Goal: Transaction & Acquisition: Purchase product/service

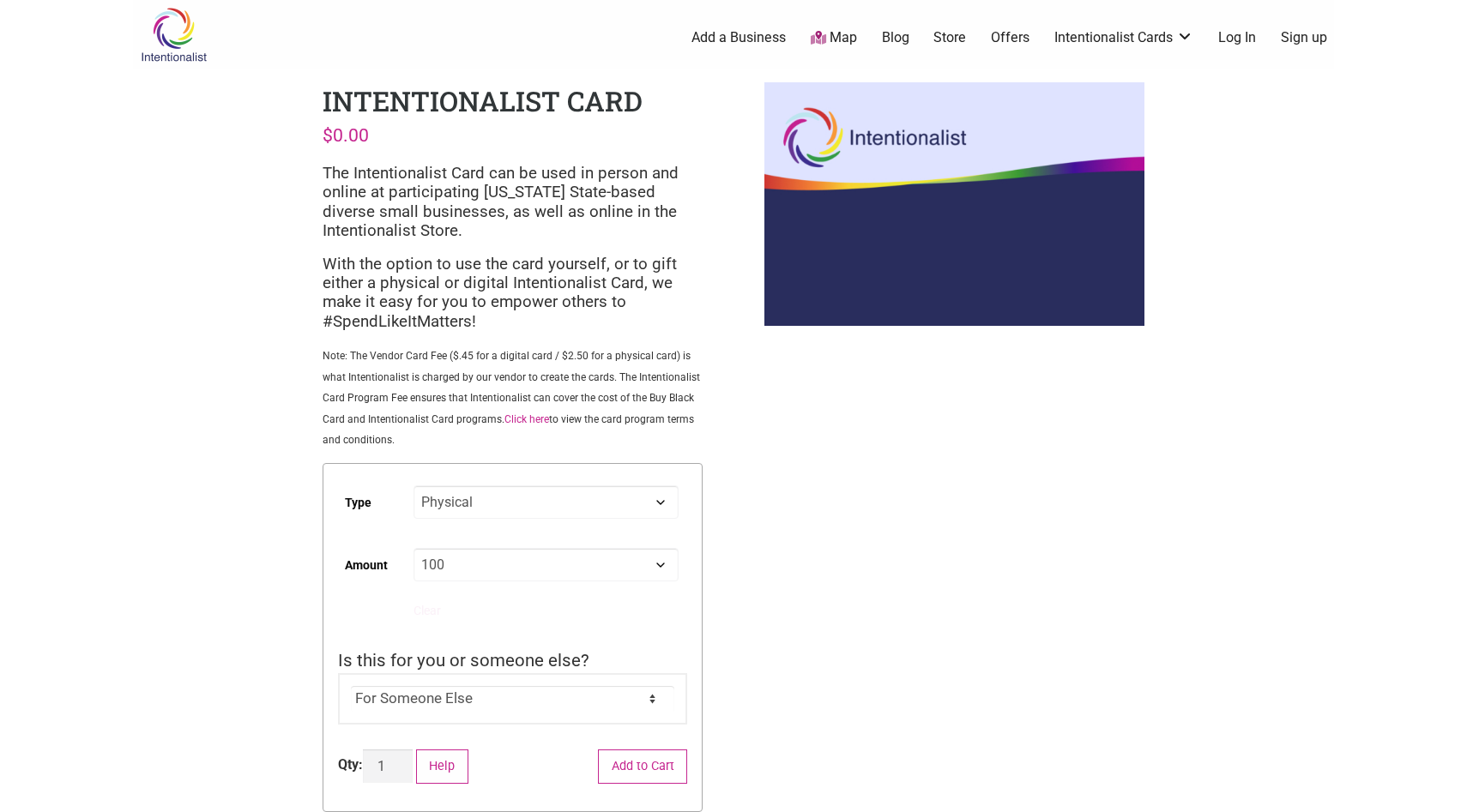
select select "Physical"
select select "100"
select select "For Someone Else"
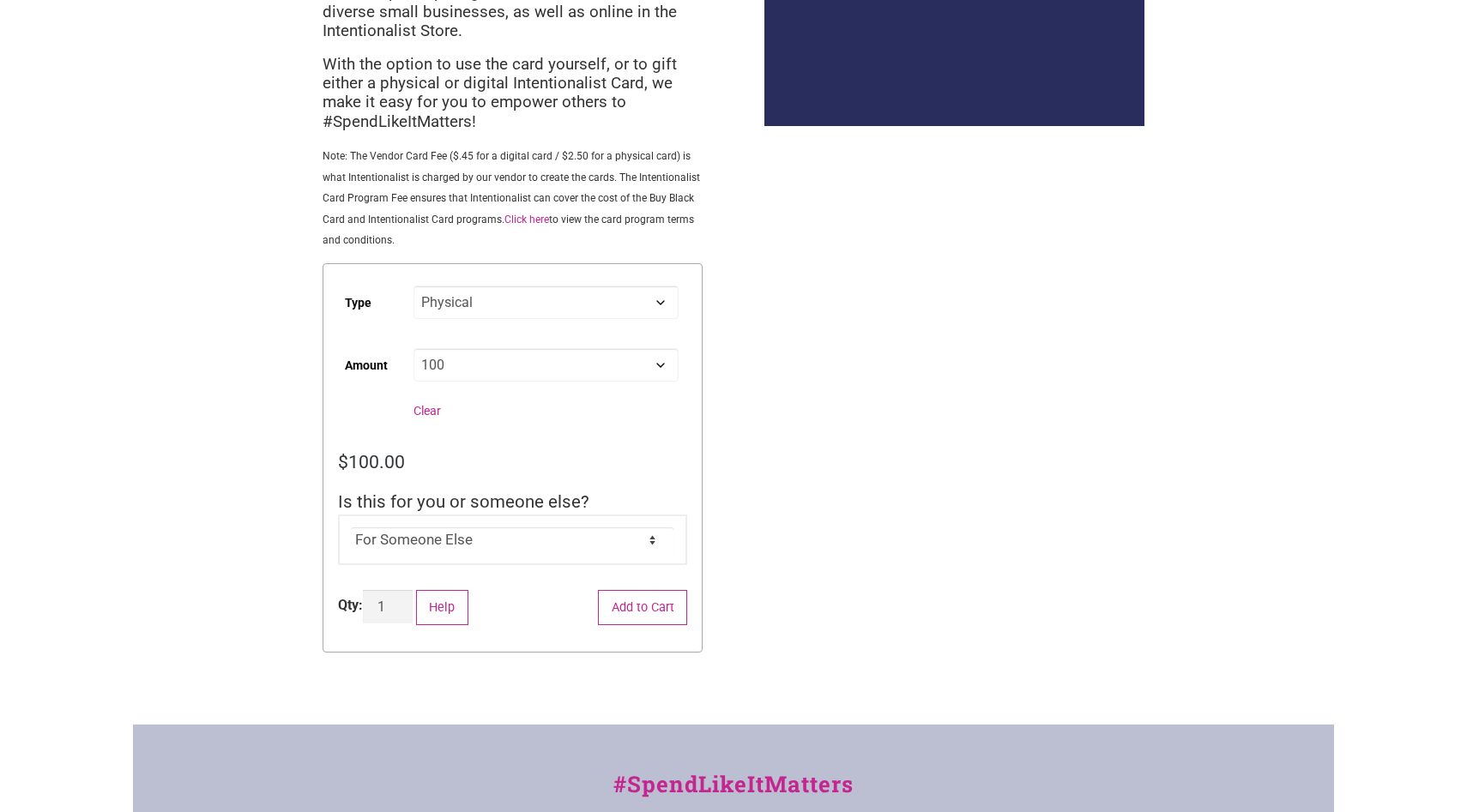
scroll to position [224, 0]
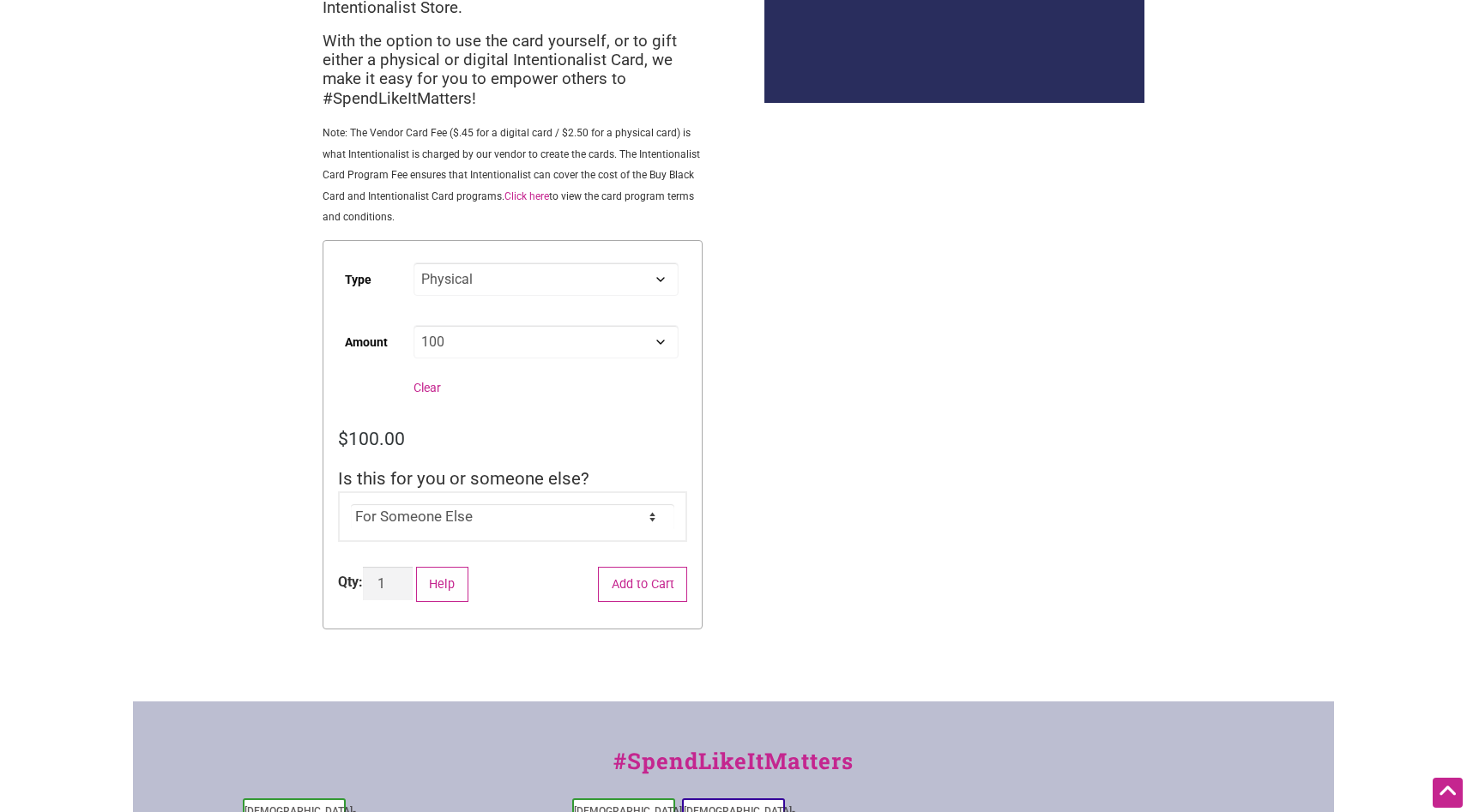
click at [521, 346] on select "Choose an option Custom 25 50 100 150 200 250" at bounding box center [546, 342] width 265 height 34
select select "250"
click at [413, 327] on select "Choose an option Custom 25 50 100 150 200 250" at bounding box center [546, 342] width 265 height 34
click at [404, 582] on input "2" at bounding box center [388, 584] width 49 height 34
type input "3"
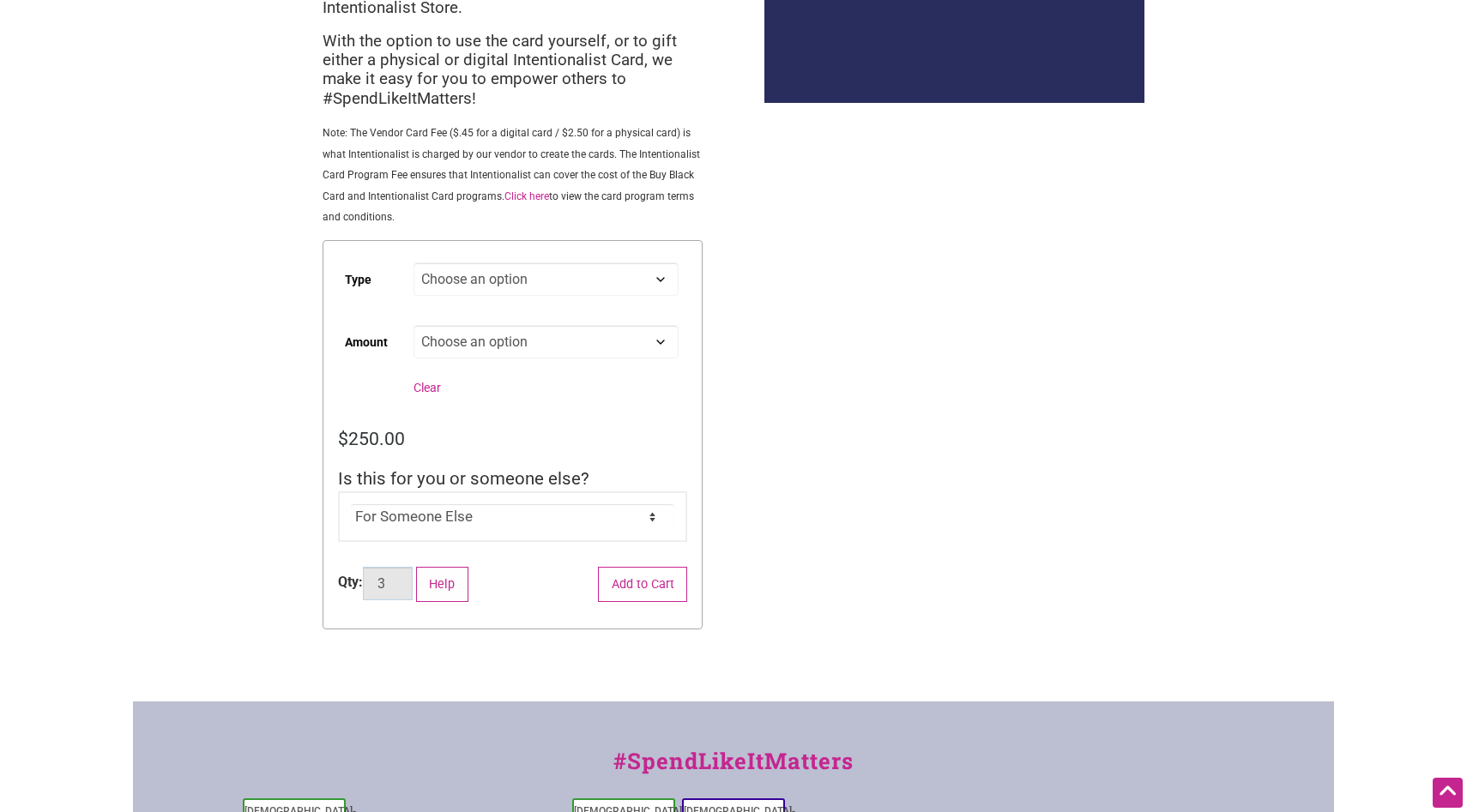
click at [404, 582] on input "3" at bounding box center [388, 584] width 49 height 34
click at [672, 584] on button "Add to Cart" at bounding box center [643, 585] width 89 height 36
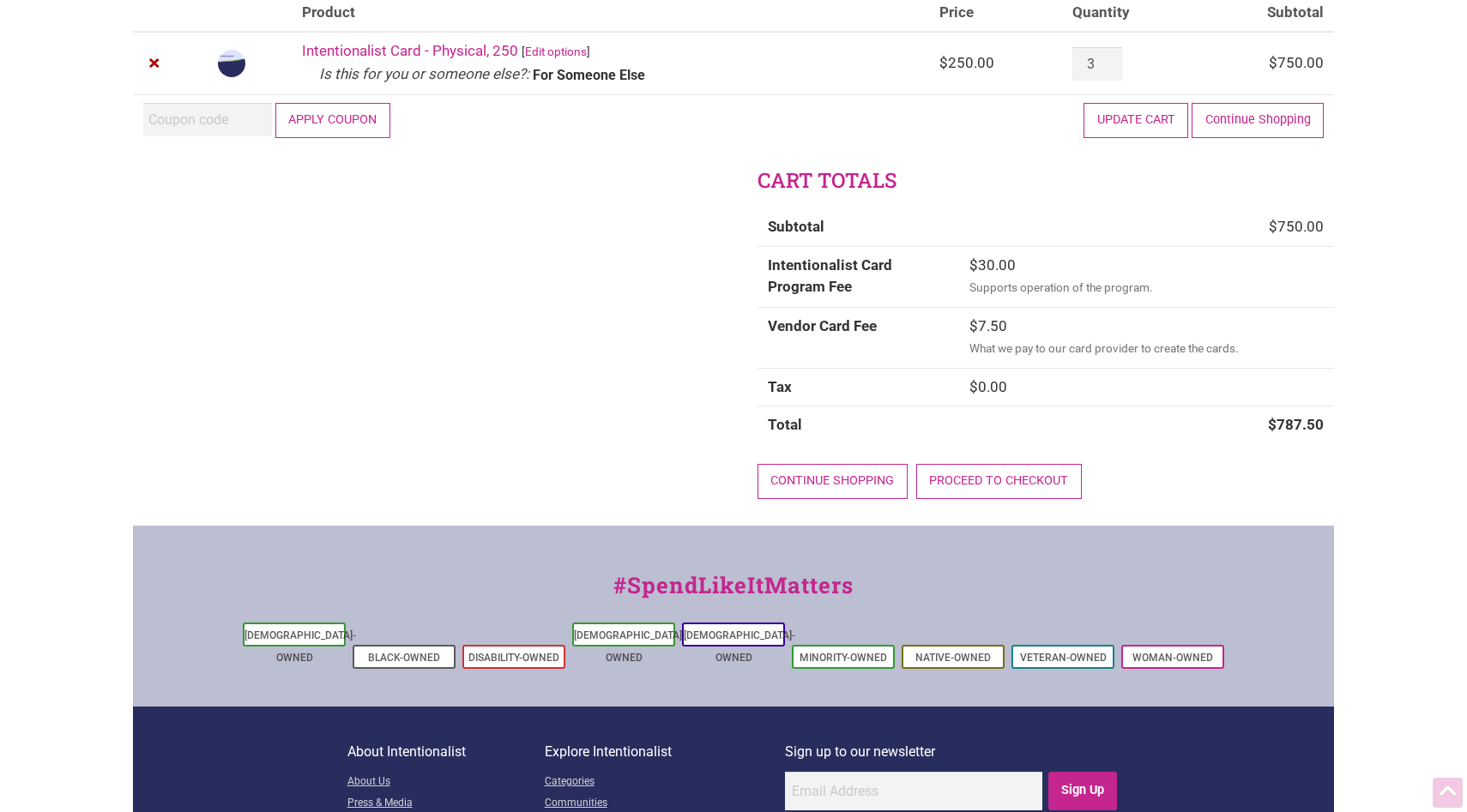
scroll to position [346, 0]
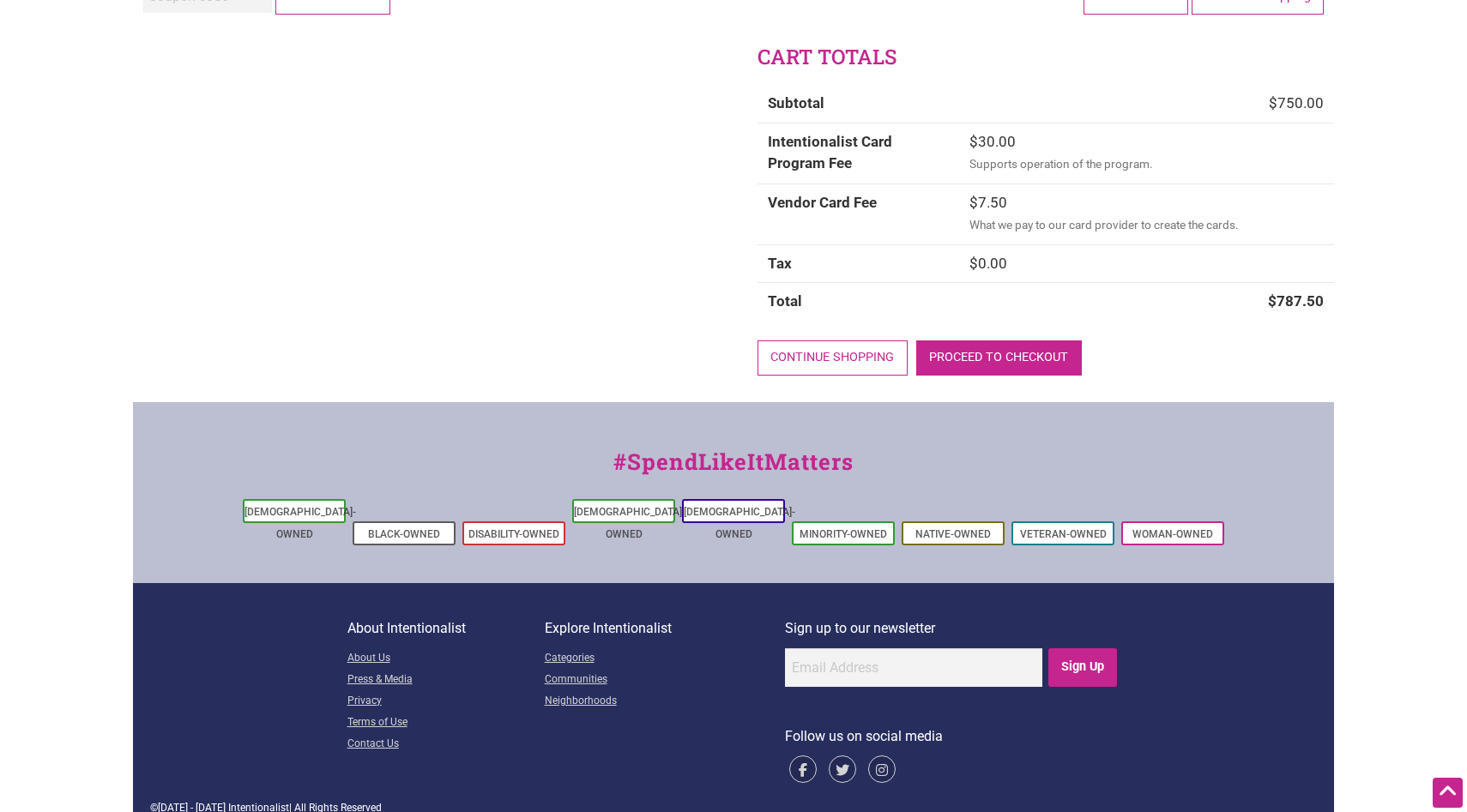
click at [987, 368] on link "Proceed to checkout" at bounding box center [998, 358] width 165 height 36
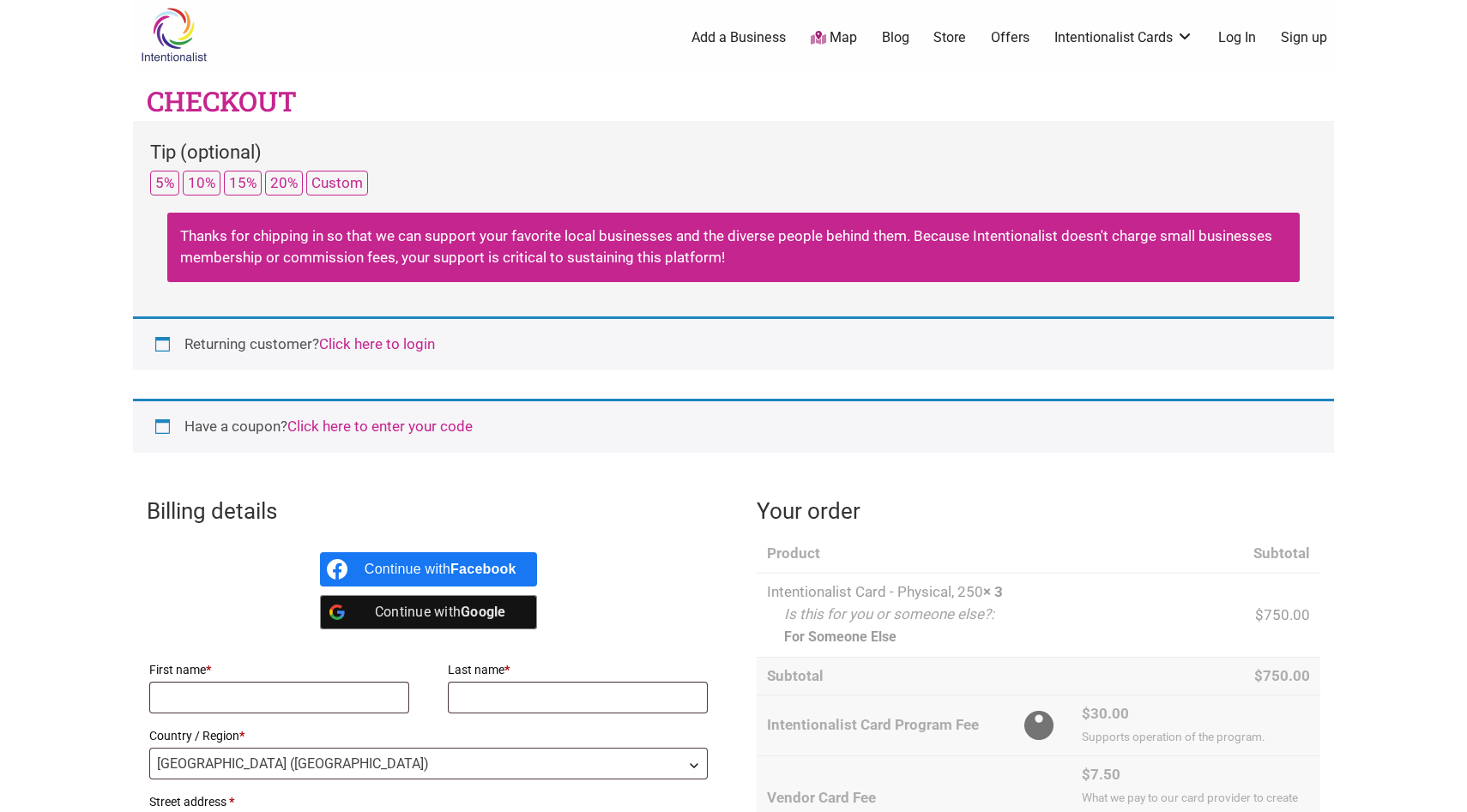
select select "WA"
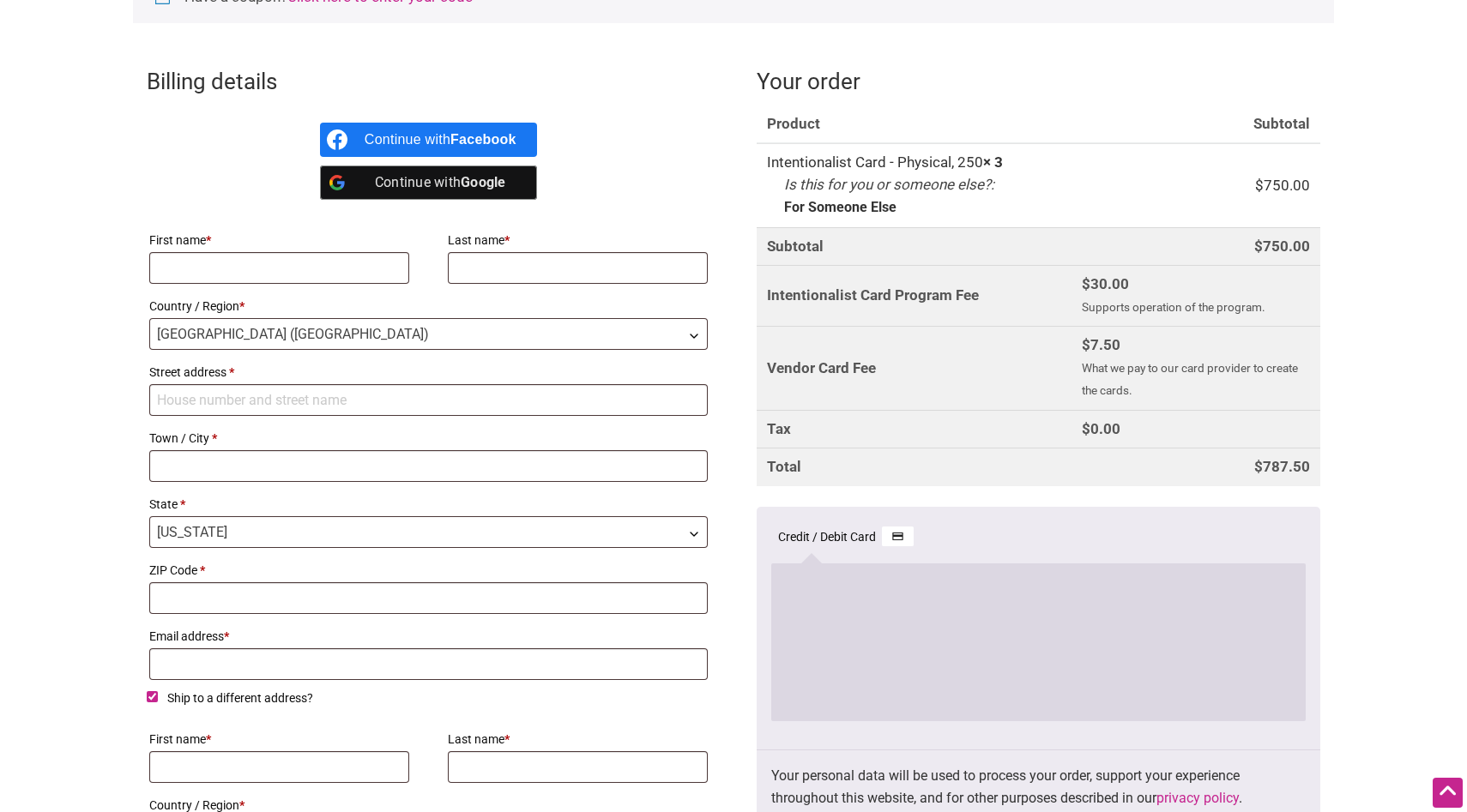
scroll to position [483, 0]
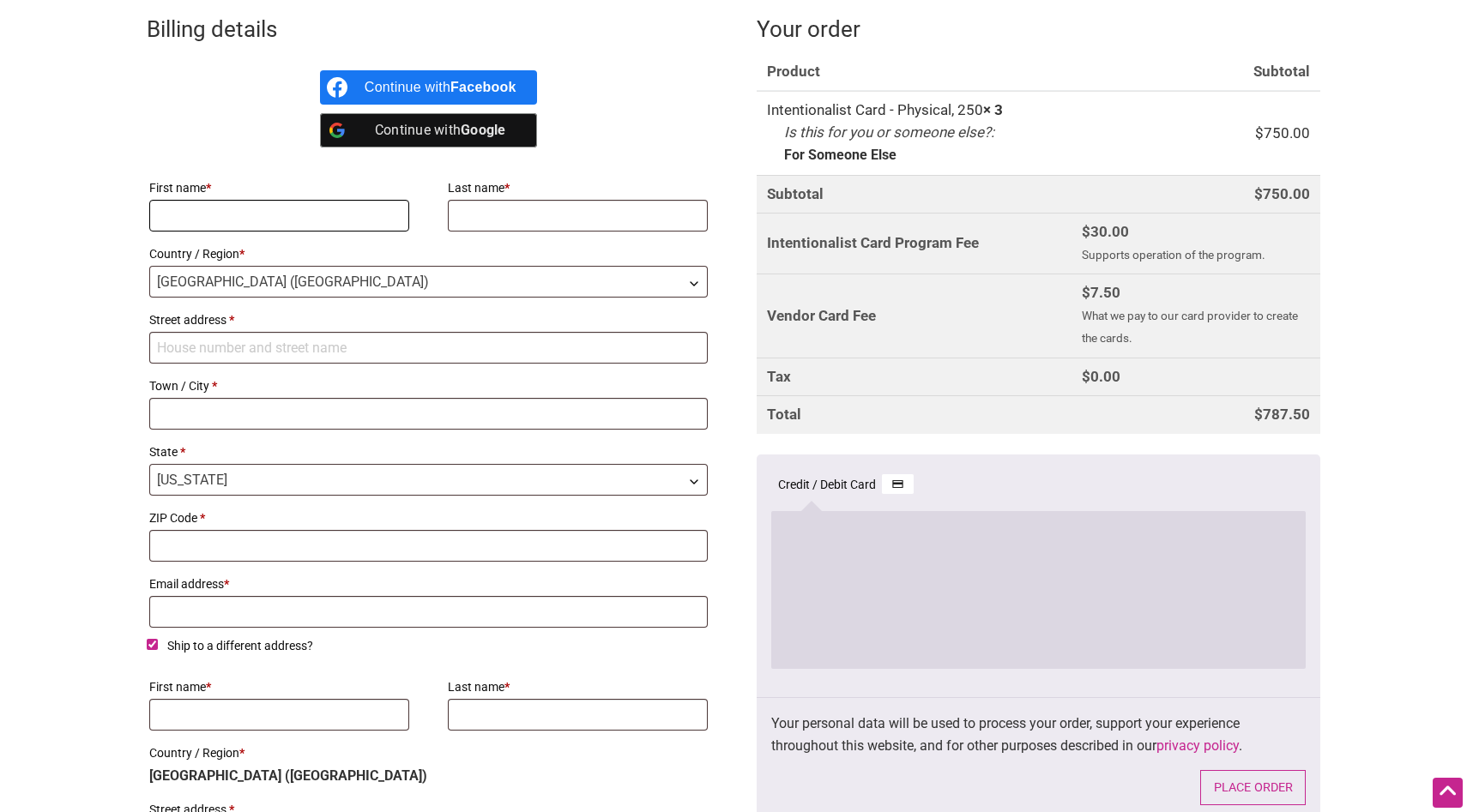
click at [250, 224] on input "First name *" at bounding box center [279, 216] width 260 height 32
type input "Priya"
type input "Srinivasa"
type input "16305 NE 87th St, Suite 112"
type input "Redmond"
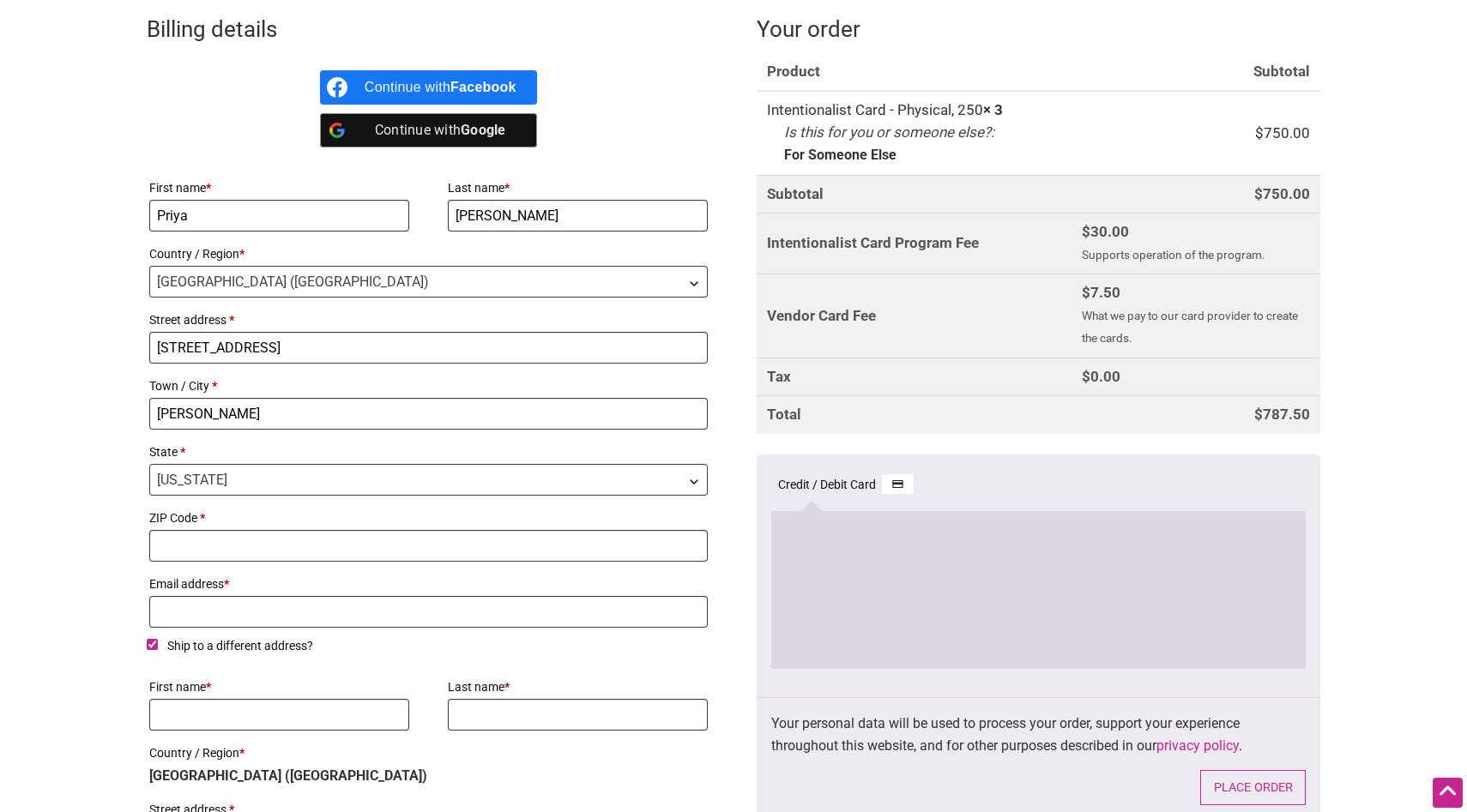
type input "98052"
type input "priyas@iaww.org"
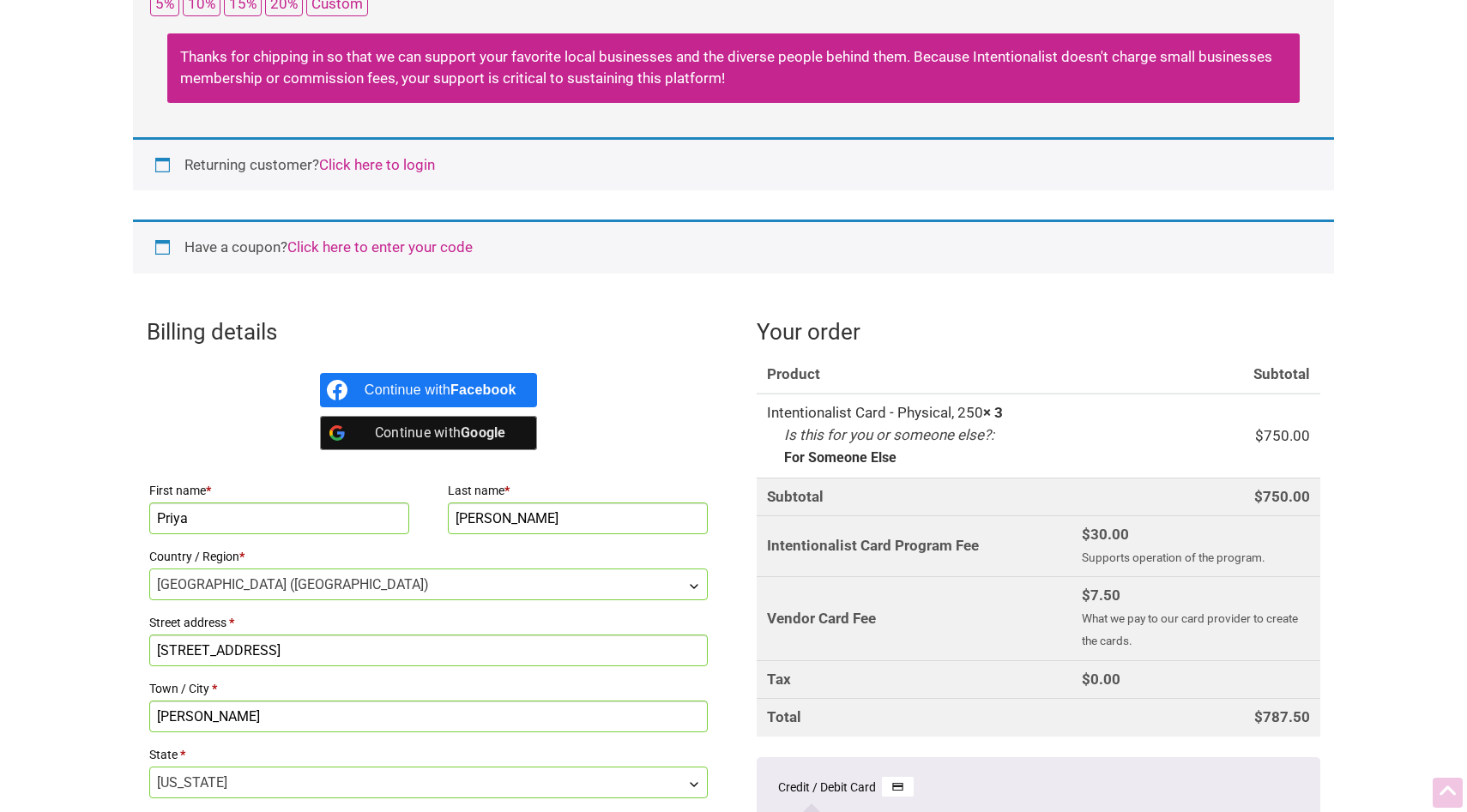
scroll to position [0, 0]
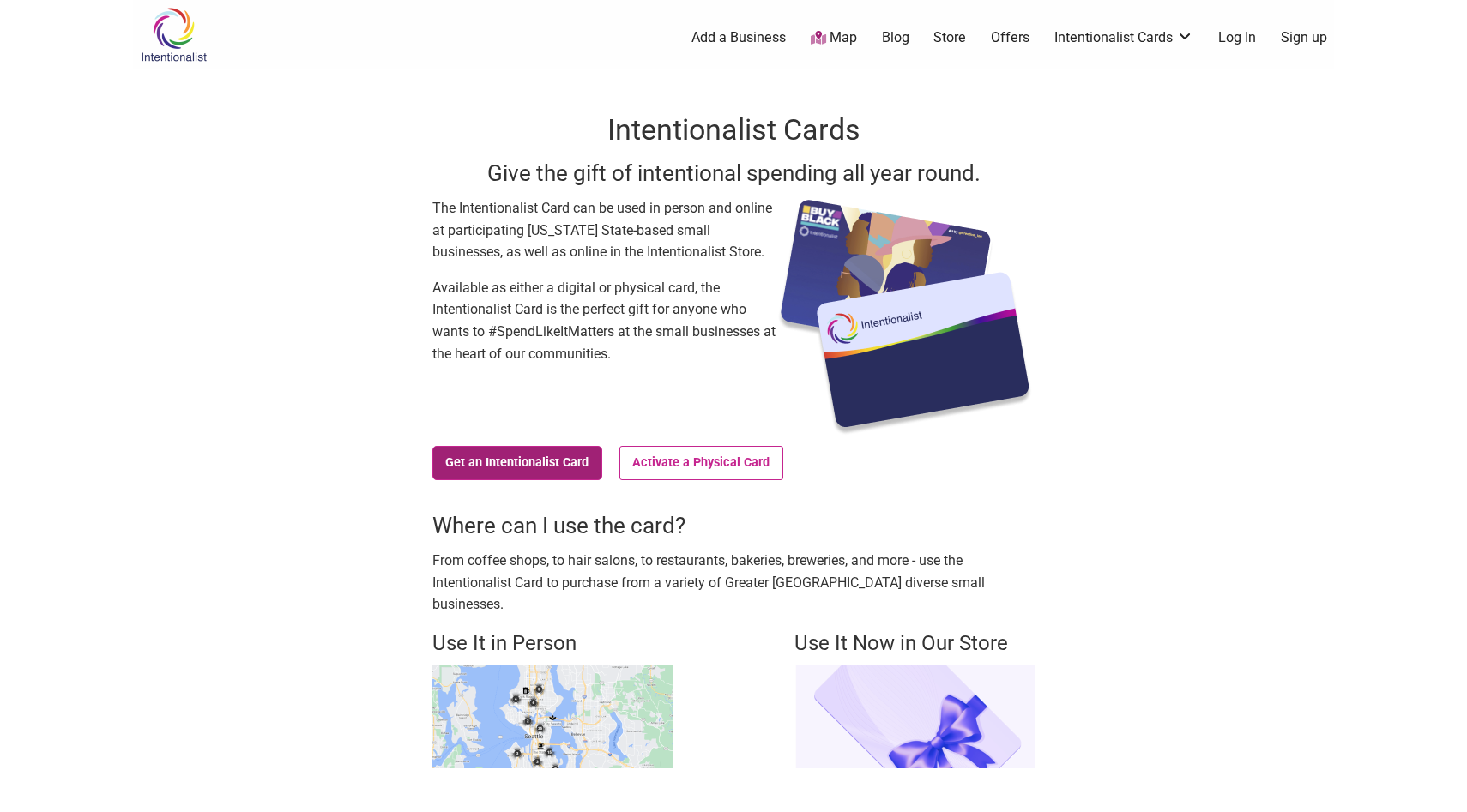
click at [525, 457] on link "Get an Intentionalist Card" at bounding box center [517, 463] width 170 height 35
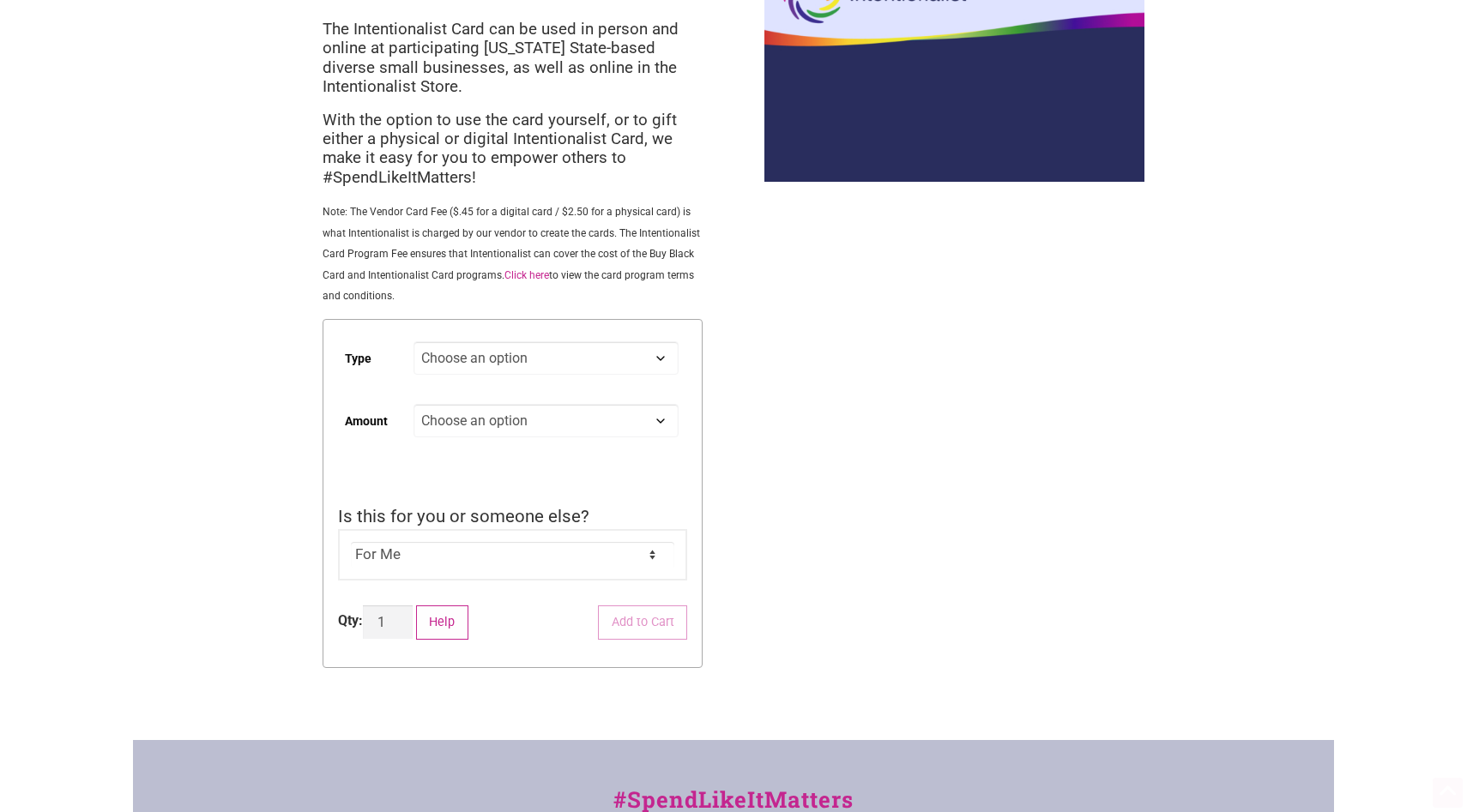
scroll to position [217, 0]
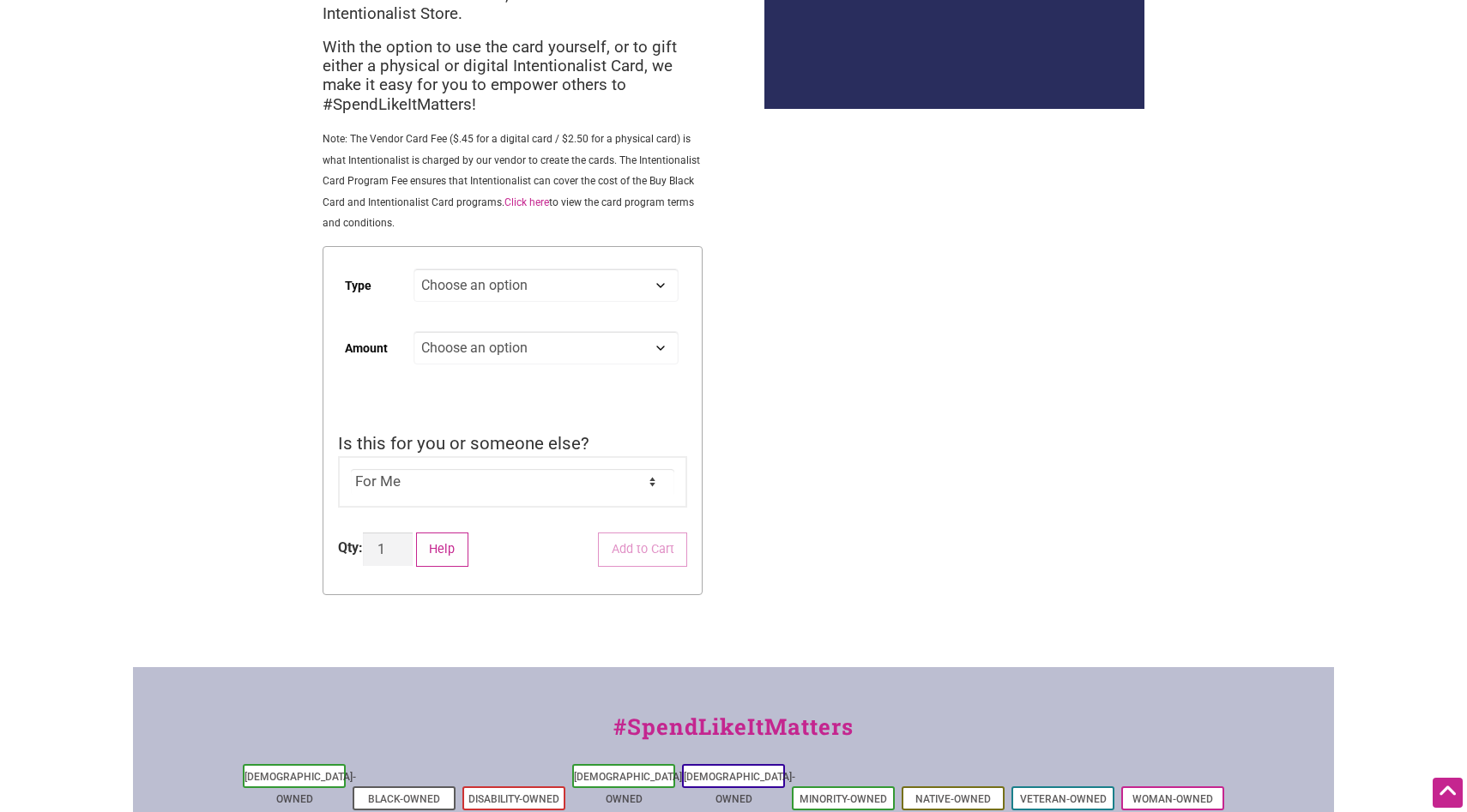
click at [546, 292] on select "Choose an option Digital Physical" at bounding box center [546, 286] width 265 height 34
click at [413, 270] on select "Choose an option Digital Physical" at bounding box center [546, 286] width 265 height 34
select select "Digital"
click at [534, 355] on select "Choose an option Custom 25 50 100 150 200 250 500" at bounding box center [546, 348] width 265 height 34
select select "250"
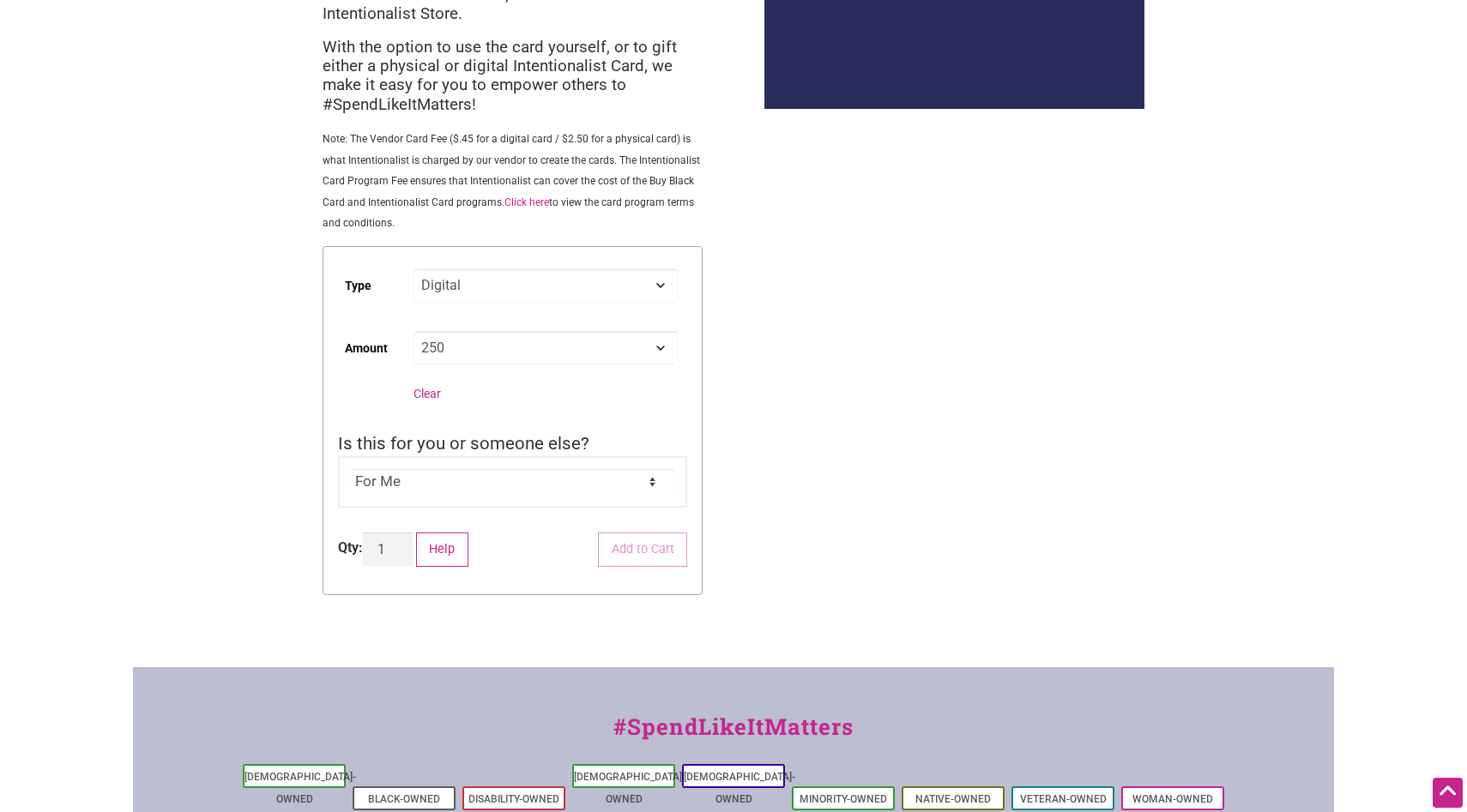
click at [413, 333] on select "Choose an option Custom 25 50 100 150 200 250 500" at bounding box center [546, 348] width 265 height 34
select select "Digital"
select select "250"
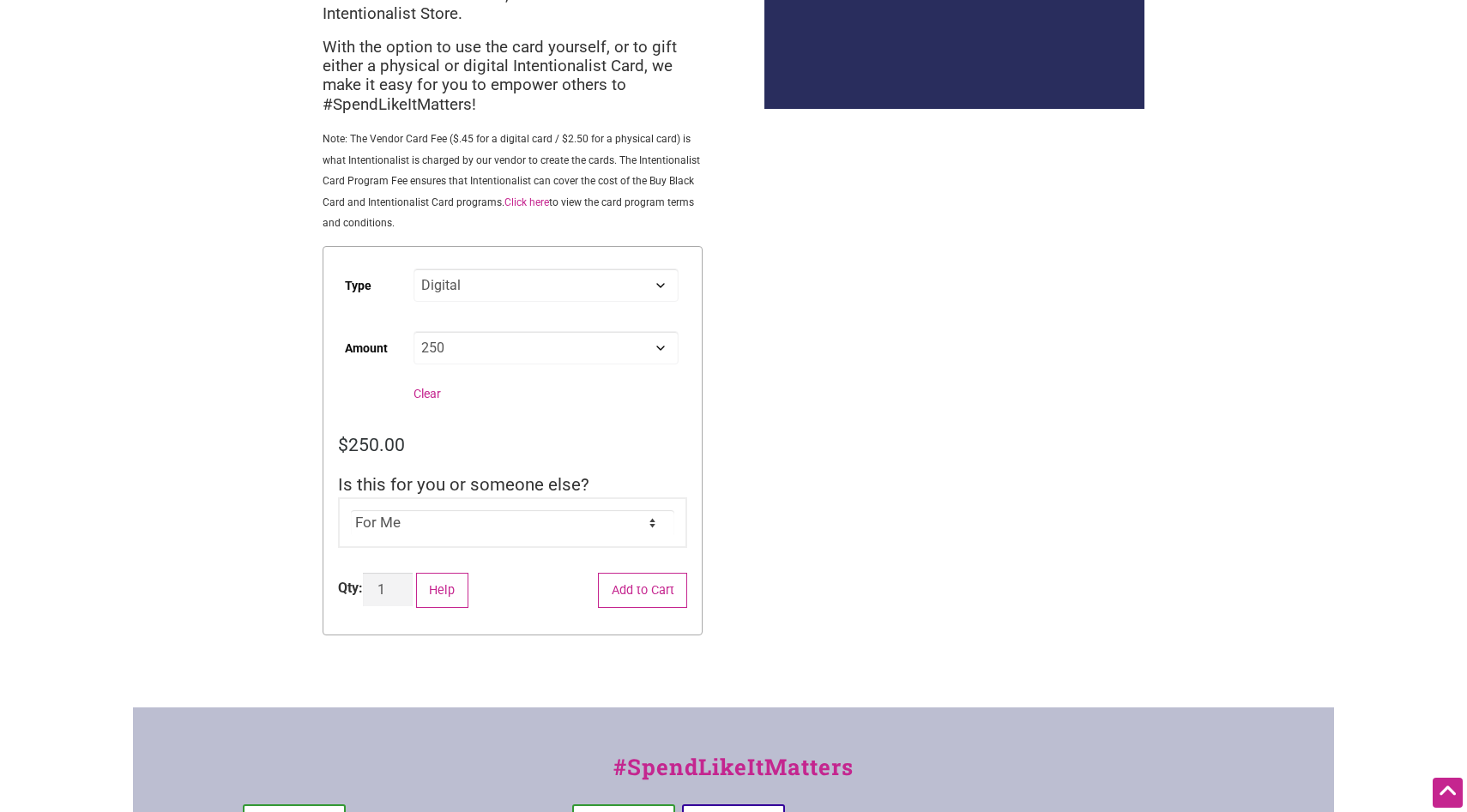
click at [446, 531] on select "For Me For Someone Else" at bounding box center [513, 523] width 324 height 26
select select "For Someone Else"
click at [351, 512] on select "For Me For Someone Else" at bounding box center [513, 523] width 324 height 26
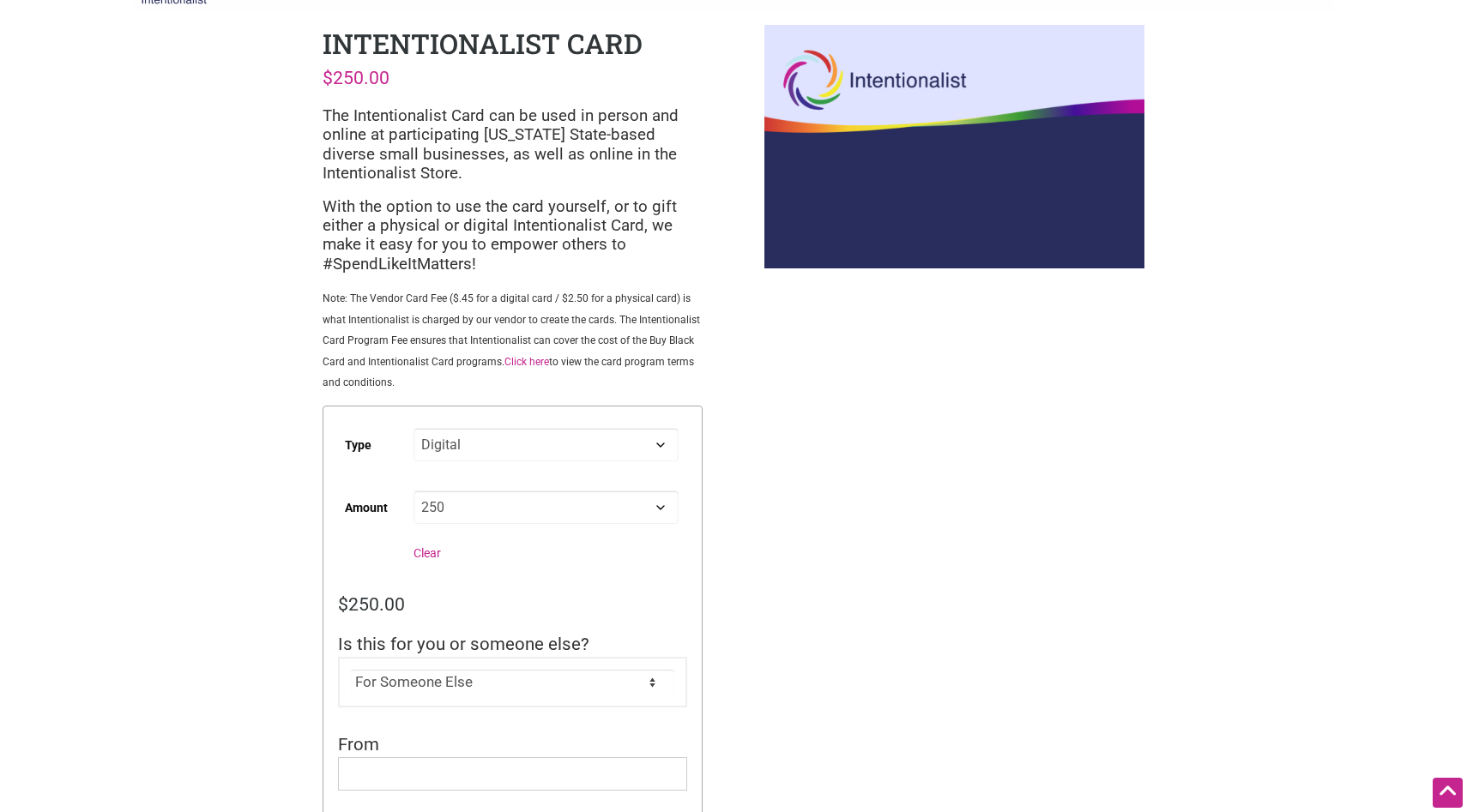
scroll to position [0, 0]
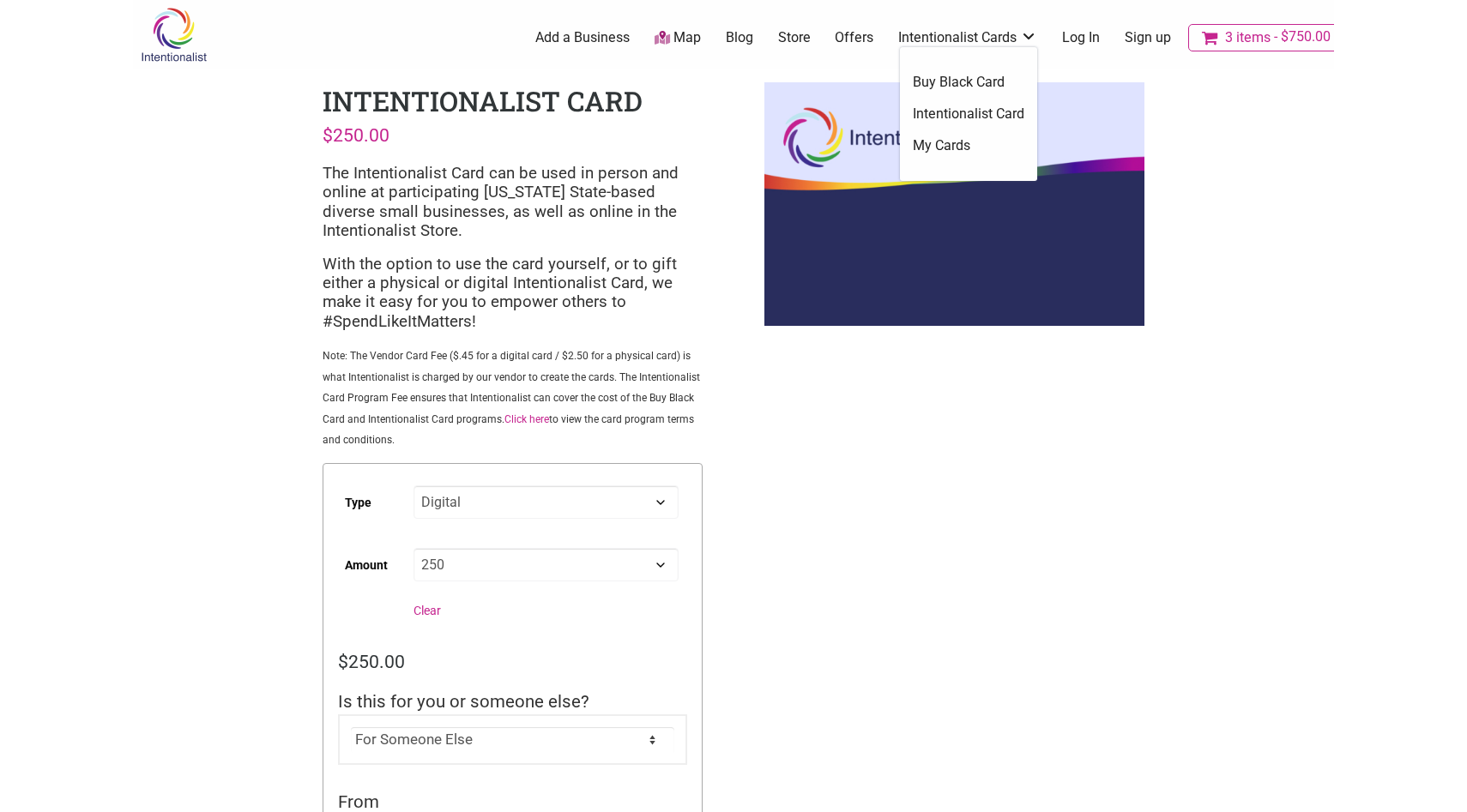
click at [939, 85] on link "Buy Black Card" at bounding box center [968, 82] width 112 height 19
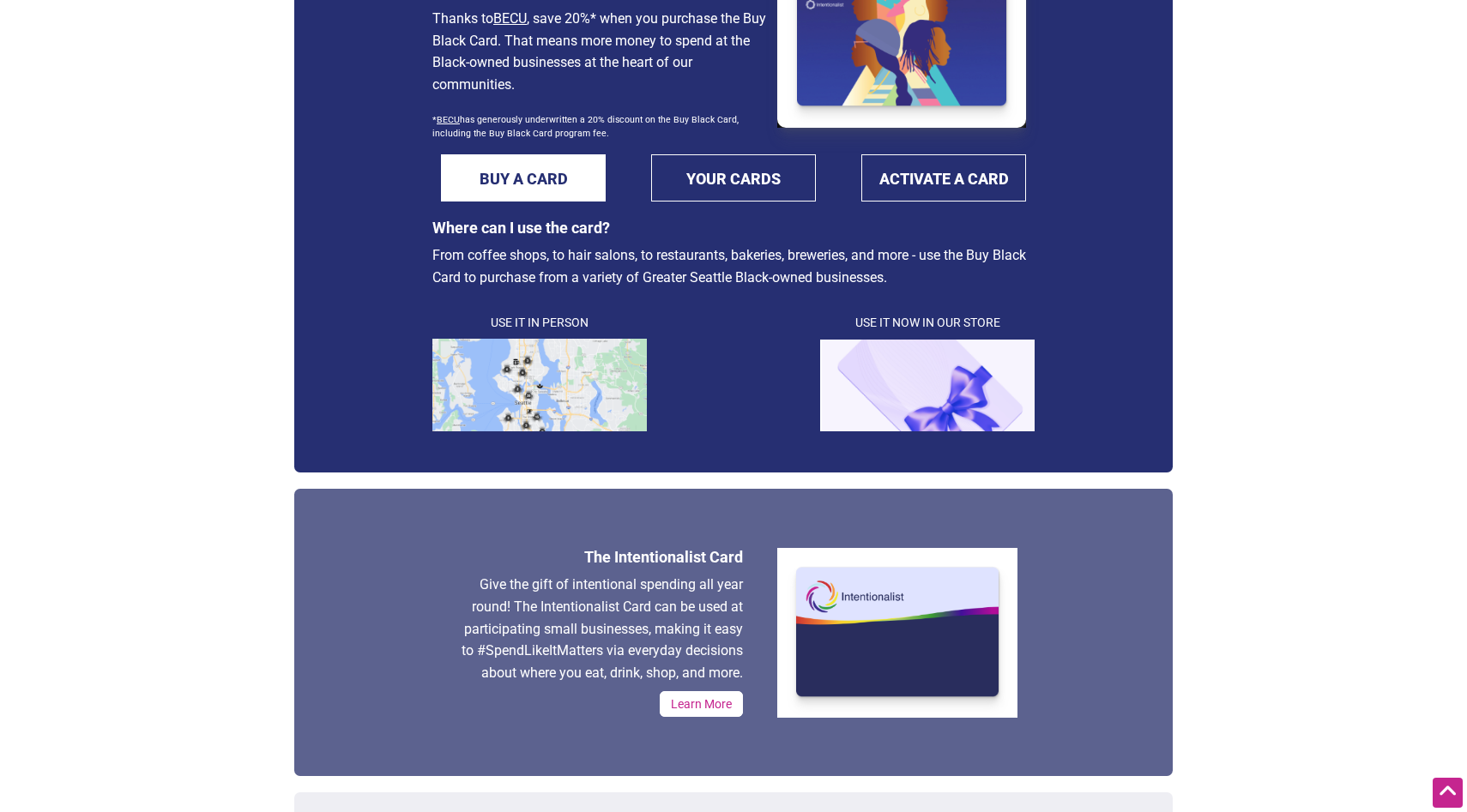
scroll to position [353, 0]
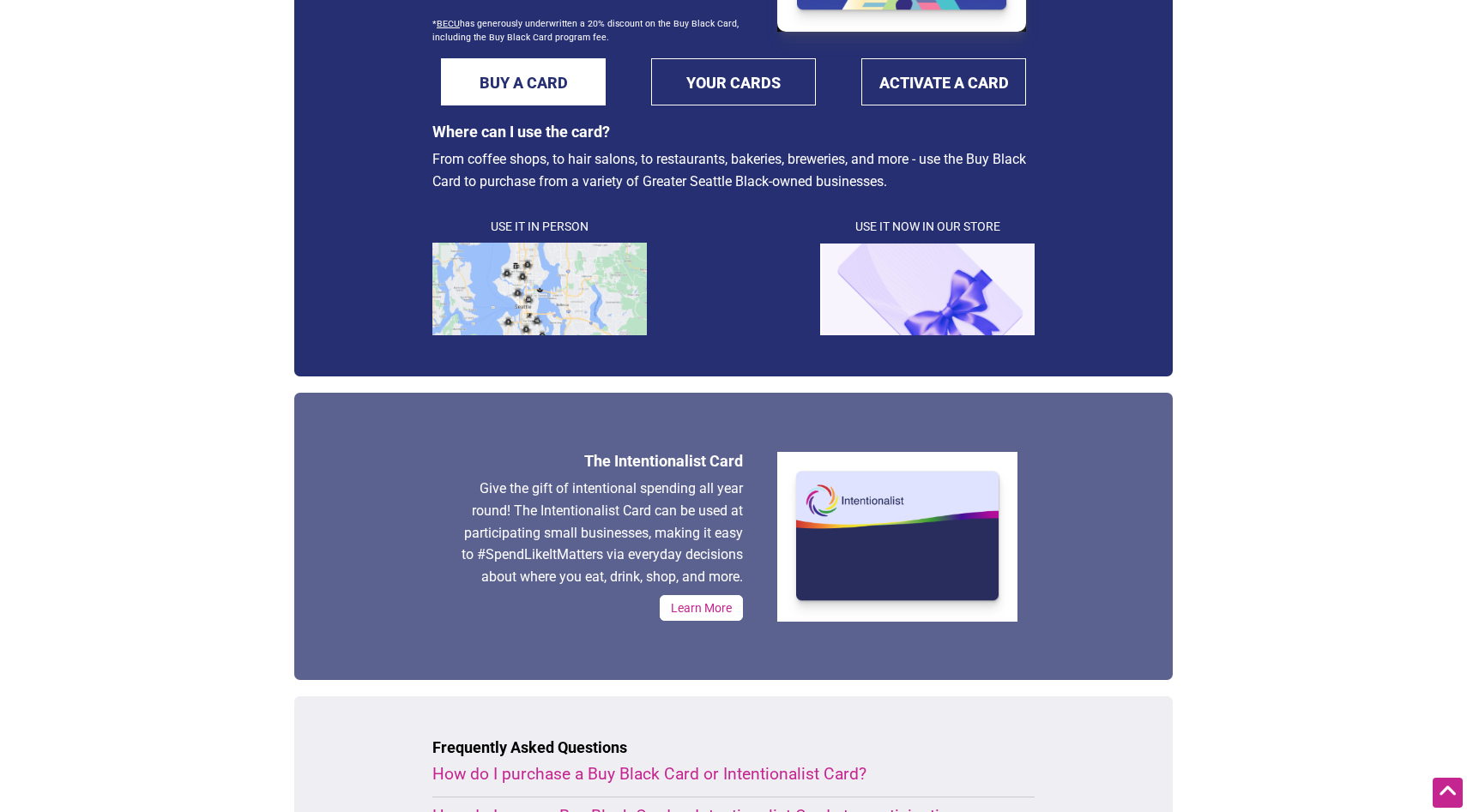
click at [696, 605] on link "Learn More" at bounding box center [701, 608] width 83 height 26
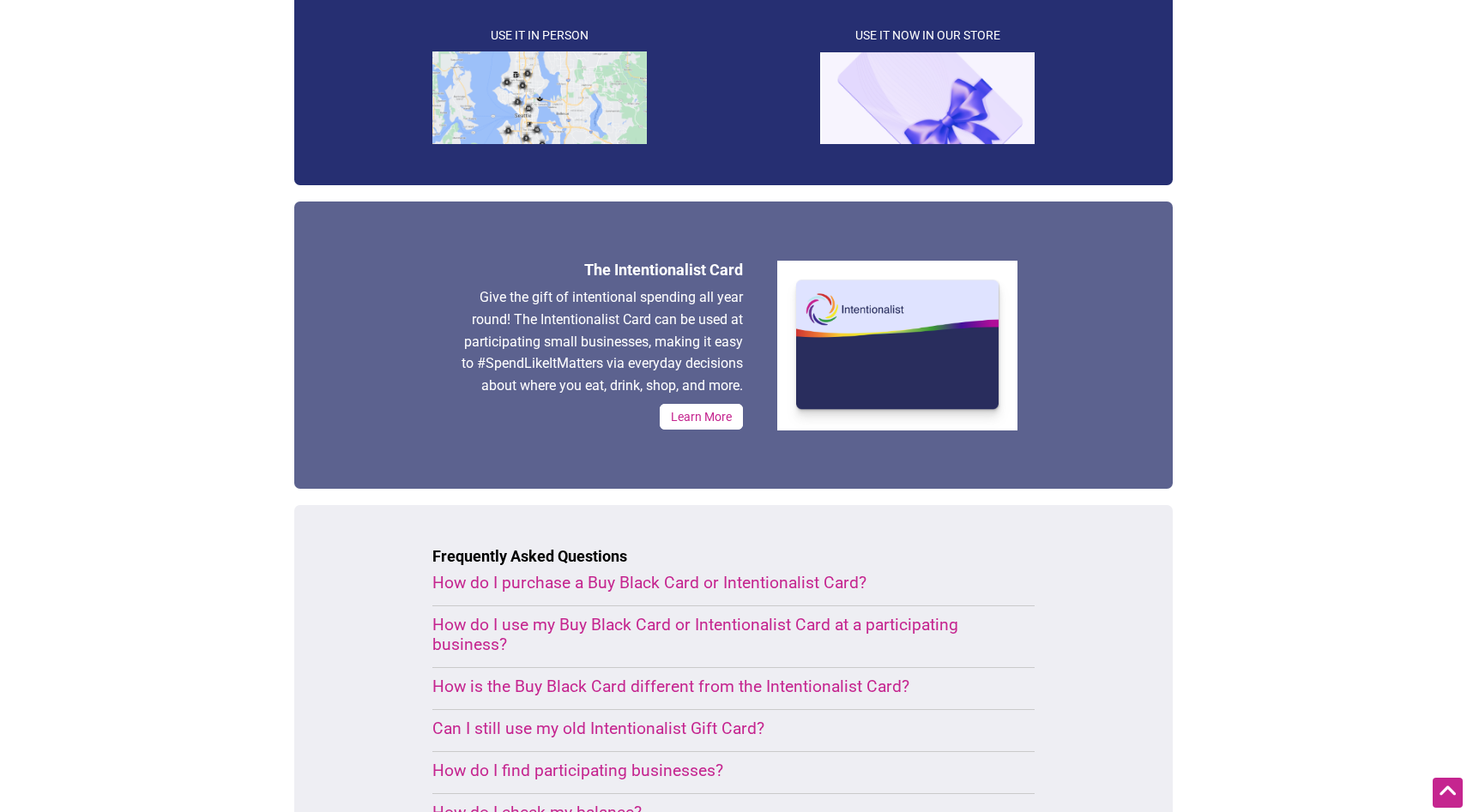
scroll to position [754, 0]
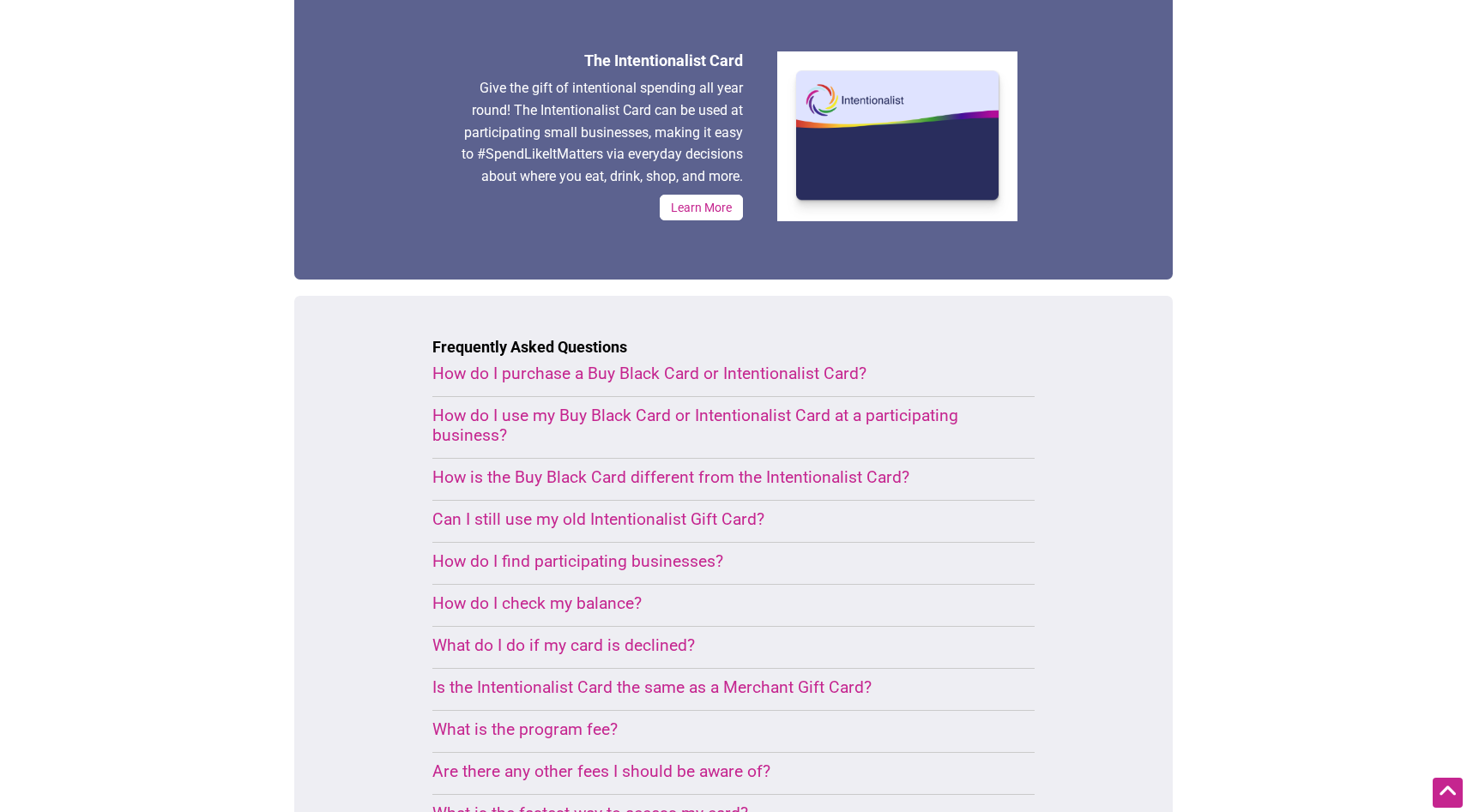
click at [668, 376] on div "How do I purchase a Buy Black Card or Intentionalist Card?" at bounding box center [712, 374] width 561 height 20
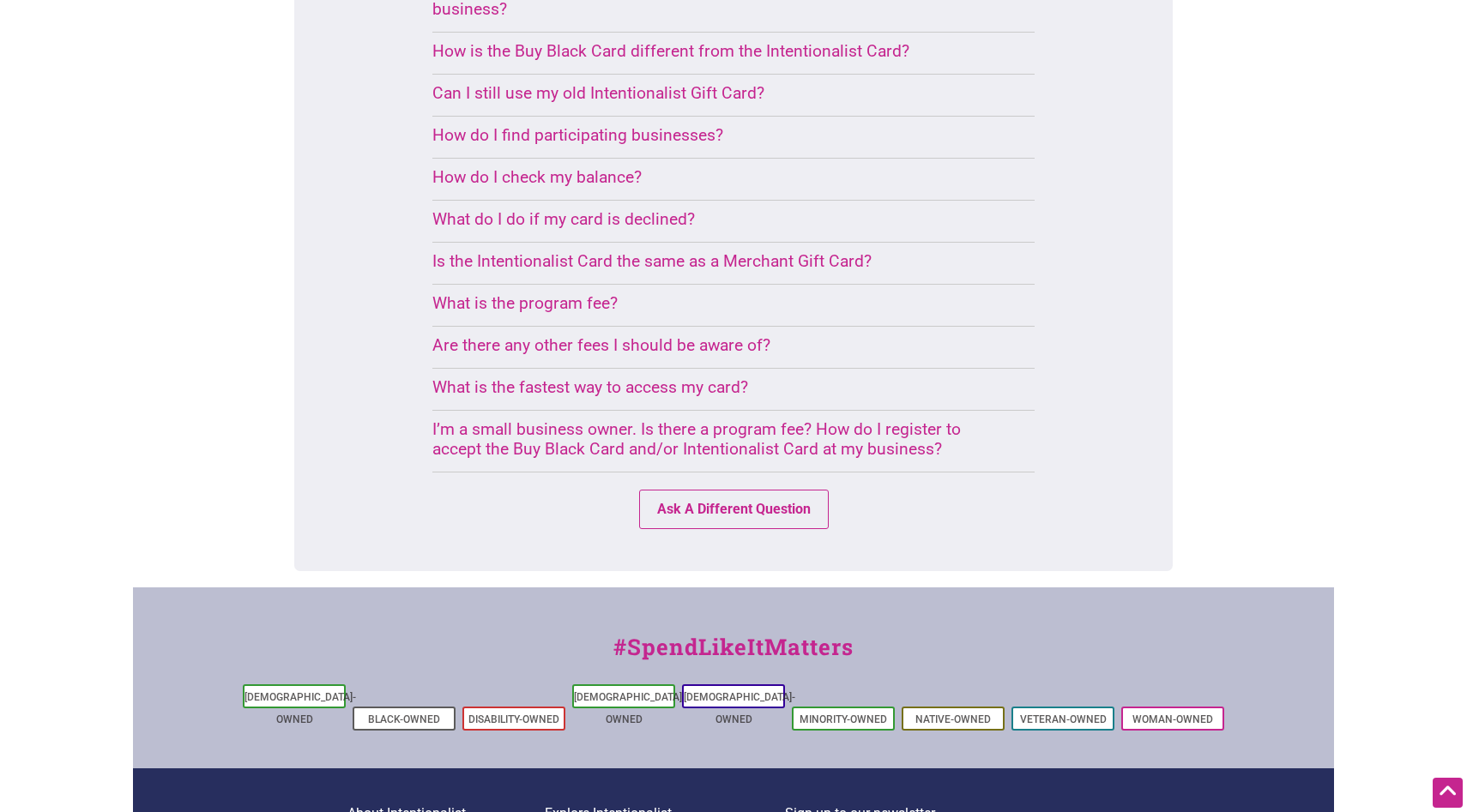
scroll to position [1294, 0]
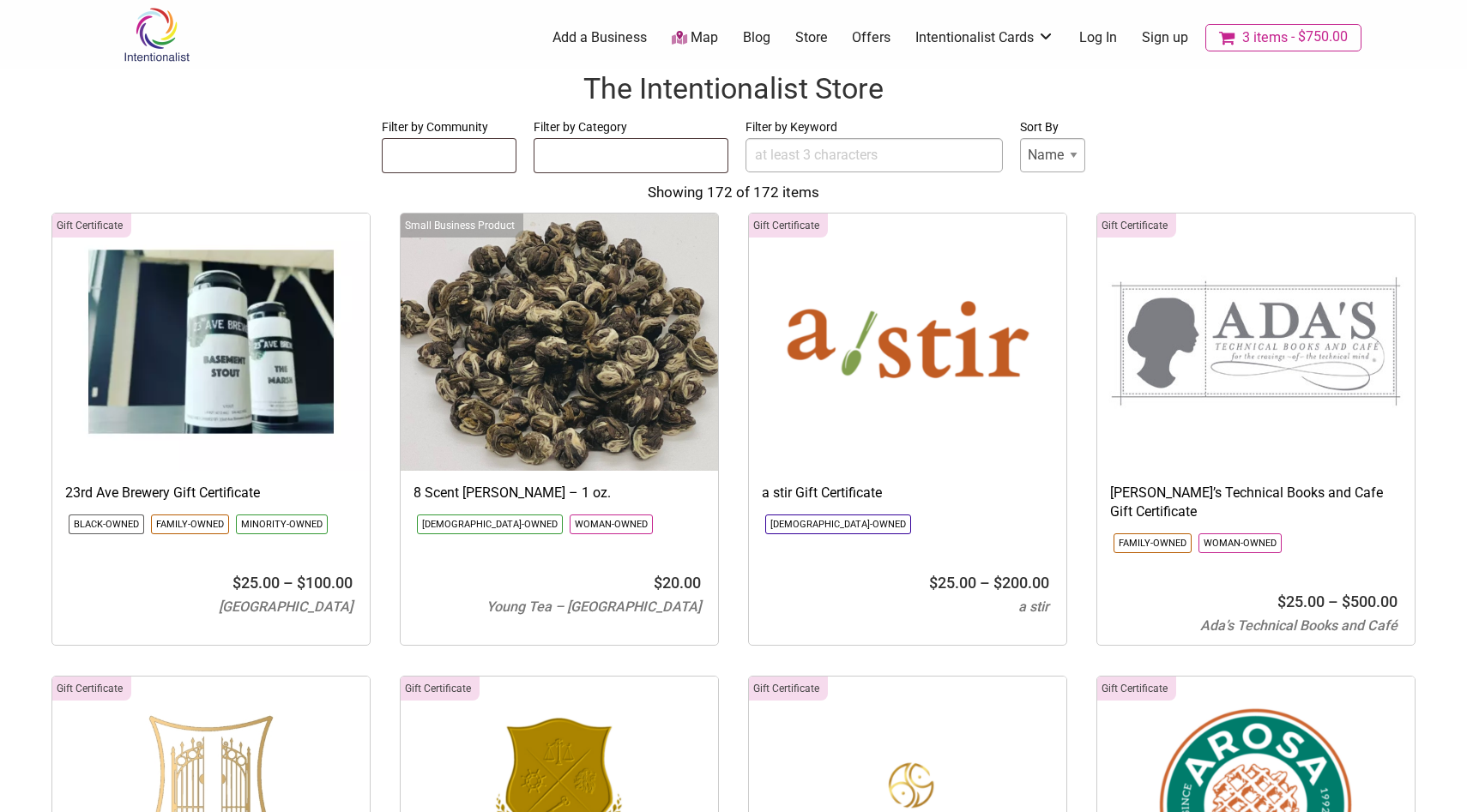
select select
